Goal: Transaction & Acquisition: Obtain resource

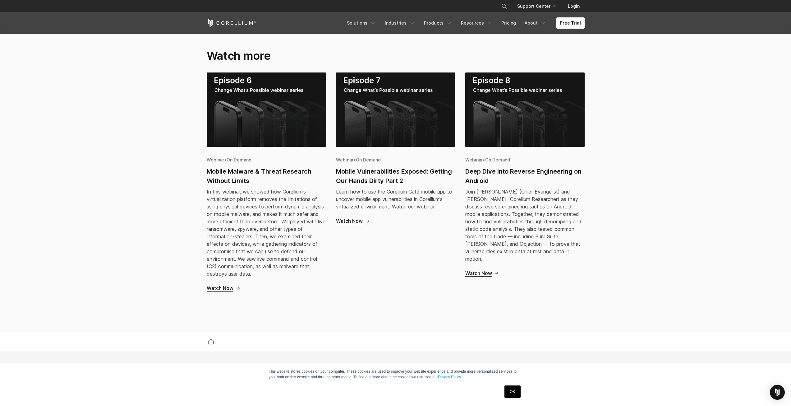
scroll to position [286, 0]
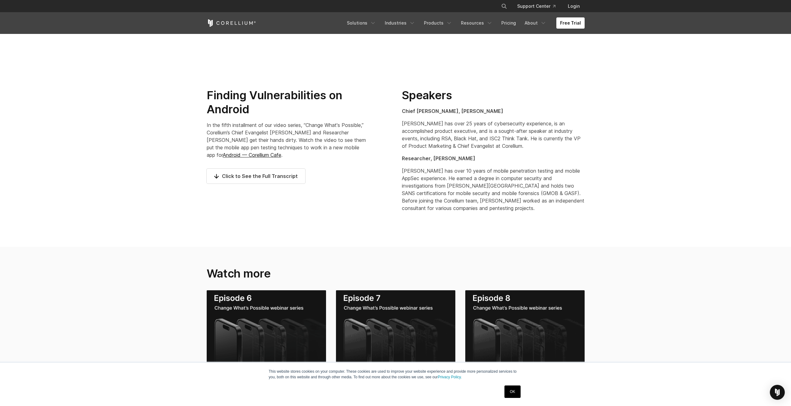
click at [510, 393] on link "OK" at bounding box center [513, 391] width 16 height 12
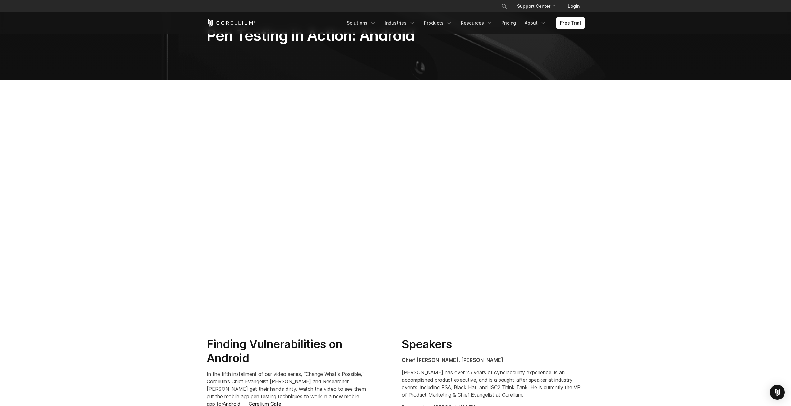
scroll to position [0, 0]
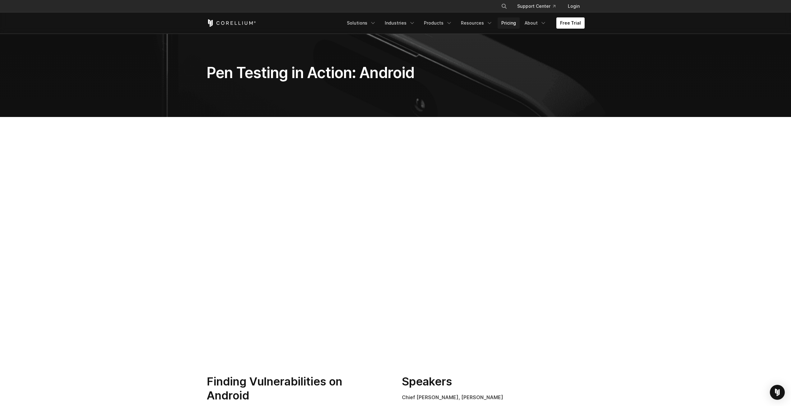
click at [505, 20] on link "Pricing" at bounding box center [509, 22] width 22 height 11
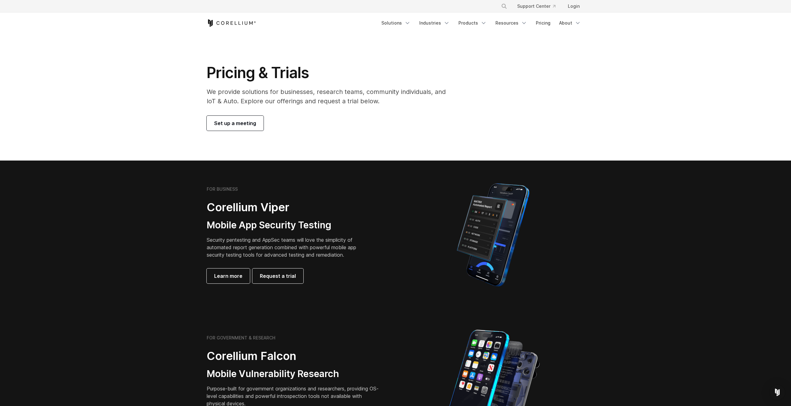
scroll to position [62, 0]
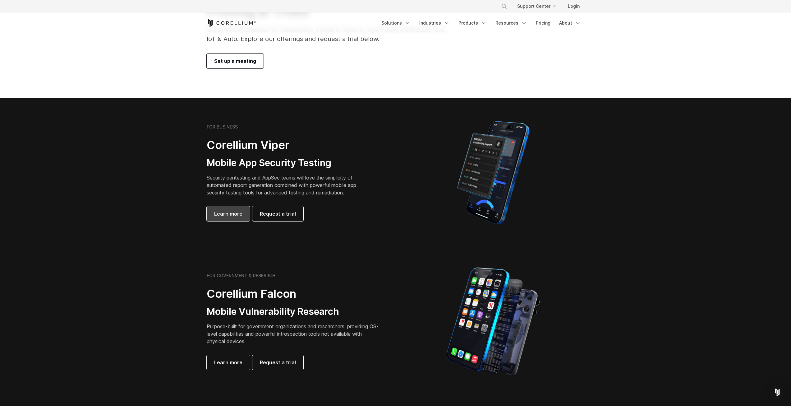
click at [230, 214] on span "Learn more" at bounding box center [228, 213] width 28 height 7
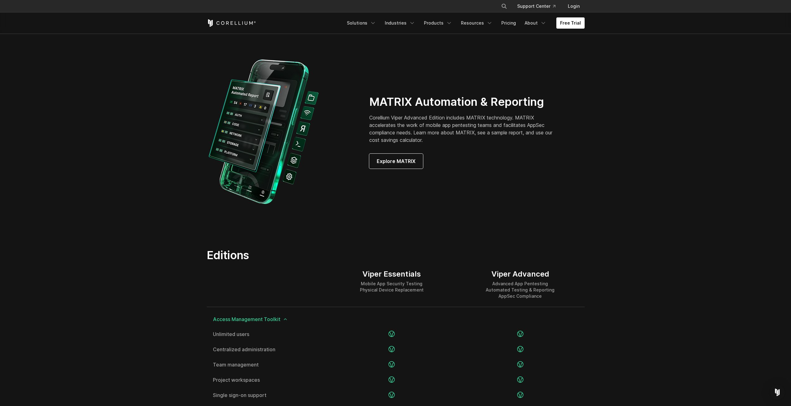
scroll to position [529, 0]
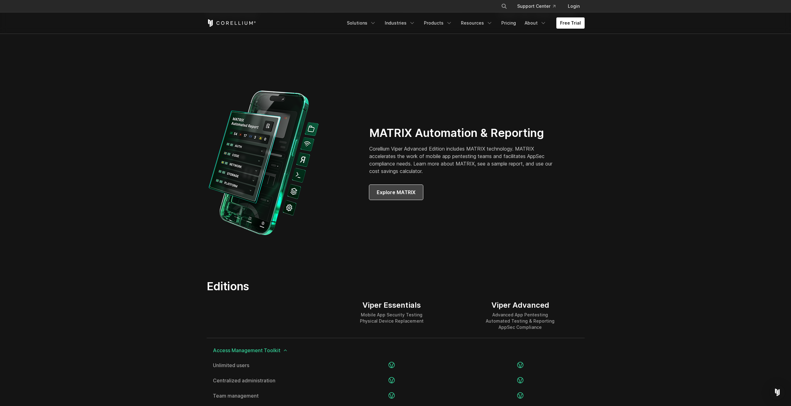
click at [413, 189] on span "Explore MATRIX" at bounding box center [396, 191] width 39 height 7
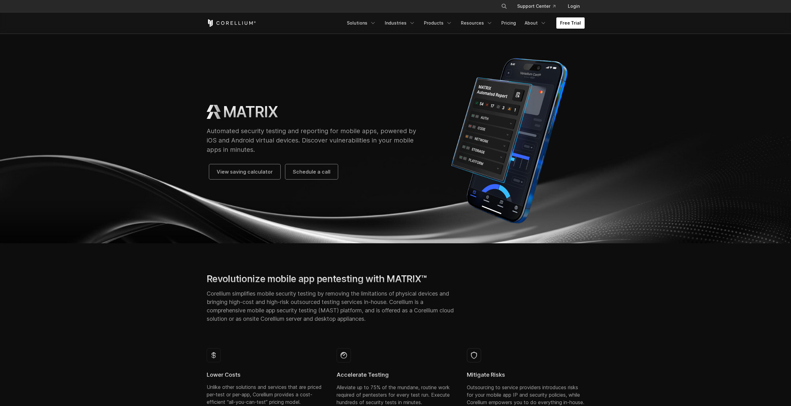
click at [573, 25] on link "Free Trial" at bounding box center [571, 22] width 28 height 11
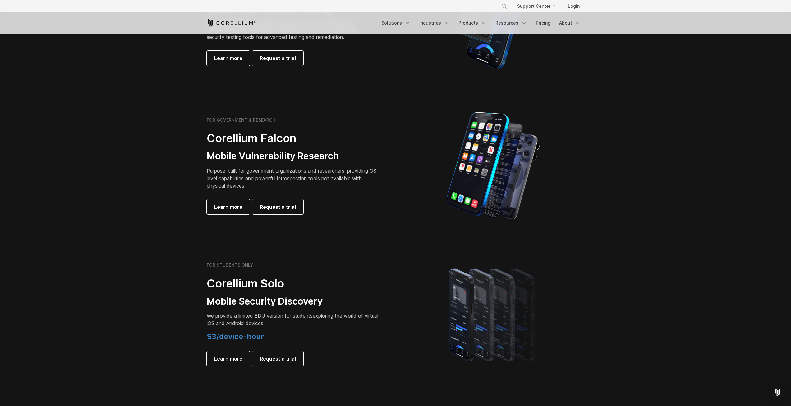
scroll to position [124, 0]
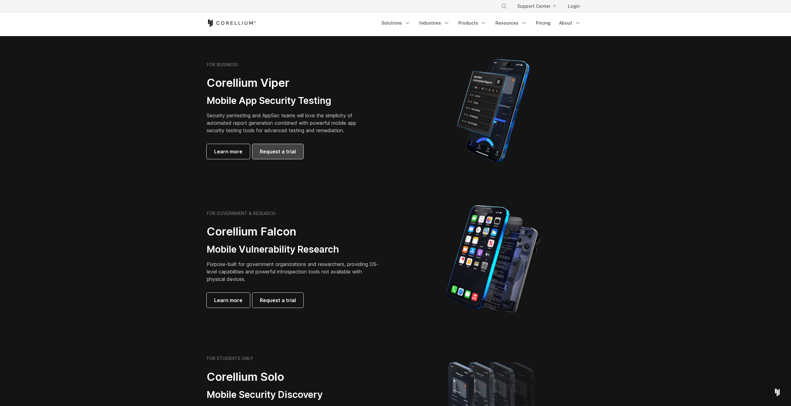
click at [258, 151] on link "Request a trial" at bounding box center [278, 151] width 51 height 15
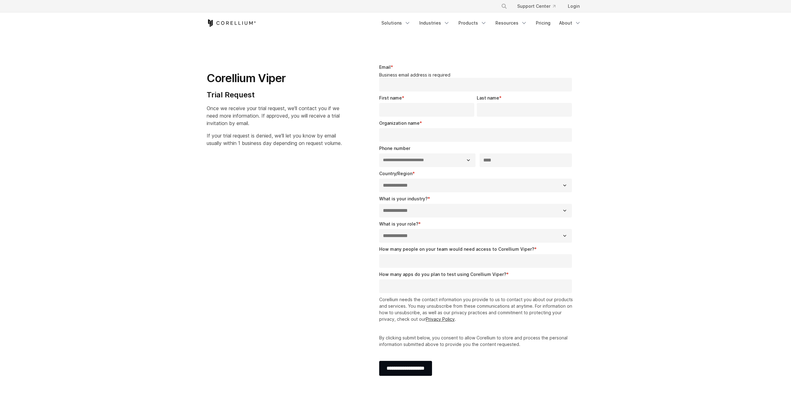
select select "**"
drag, startPoint x: 206, startPoint y: 75, endPoint x: 315, endPoint y: 81, distance: 109.0
click at [315, 81] on div "Corellium Viper Trial Request Once we receive your trial request, we'll contact…" at bounding box center [282, 103] width 163 height 98
select select "**"
